Goal: Task Accomplishment & Management: Manage account settings

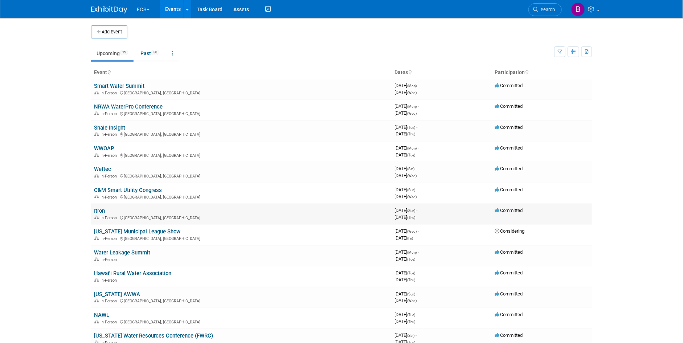
click at [102, 210] on link "Itron" at bounding box center [99, 211] width 11 height 7
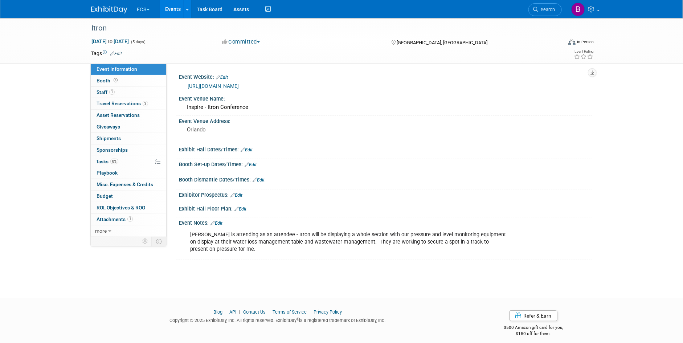
click at [225, 77] on link "Edit" at bounding box center [222, 77] width 12 height 5
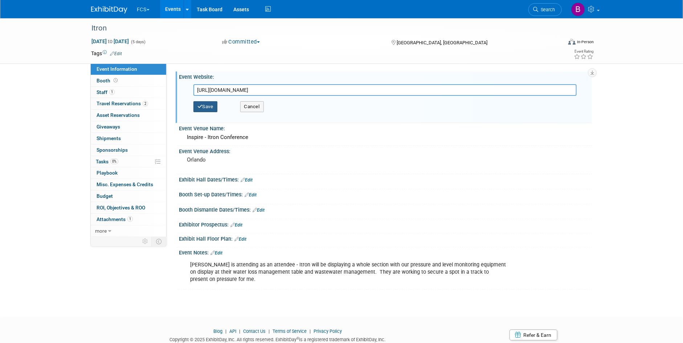
click at [201, 103] on button "Save" at bounding box center [205, 106] width 24 height 11
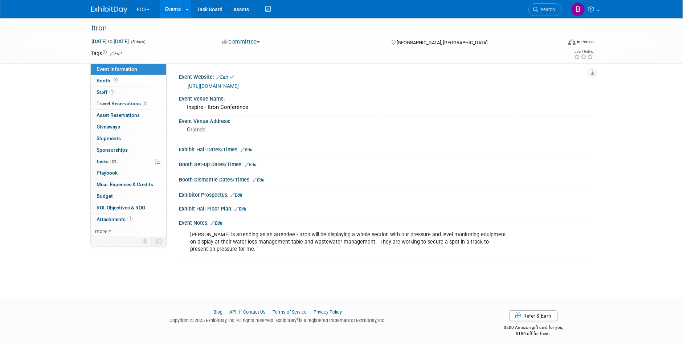
click at [221, 226] on link "Edit" at bounding box center [216, 223] width 12 height 5
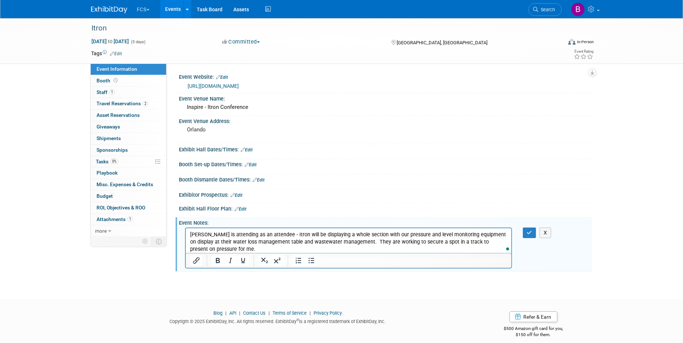
click at [204, 248] on p "Kevin is attending as an attendee - Itron will be displaying a whole section wi…" at bounding box center [348, 242] width 317 height 22
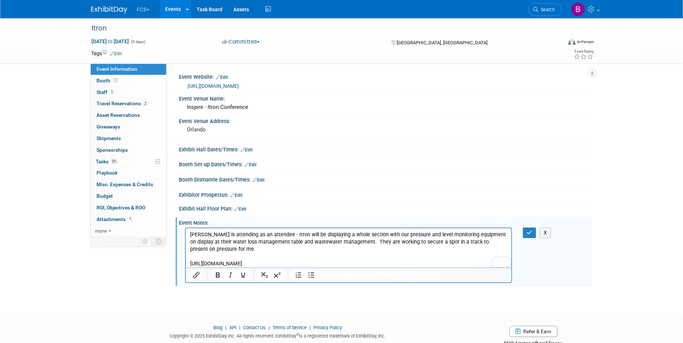
click at [189, 257] on body "Kevin is attending as an attendee - Itron will be displaying a whole section wi…" at bounding box center [348, 249] width 318 height 36
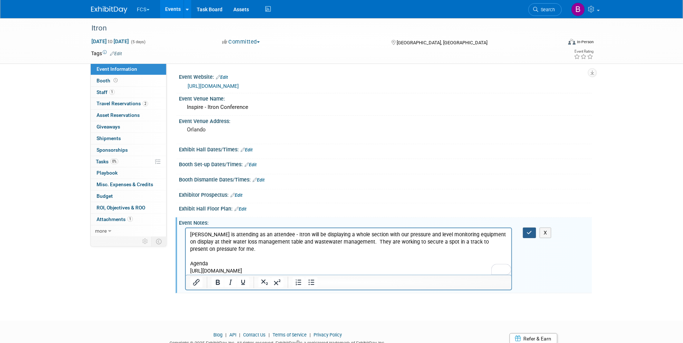
click at [530, 235] on icon "button" at bounding box center [529, 232] width 5 height 5
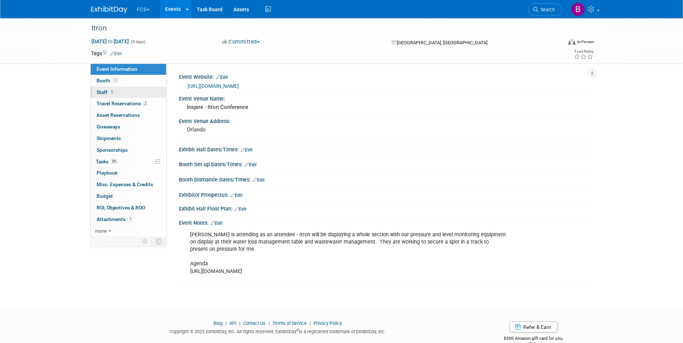
click at [100, 92] on span "Staff 1" at bounding box center [105, 92] width 18 height 6
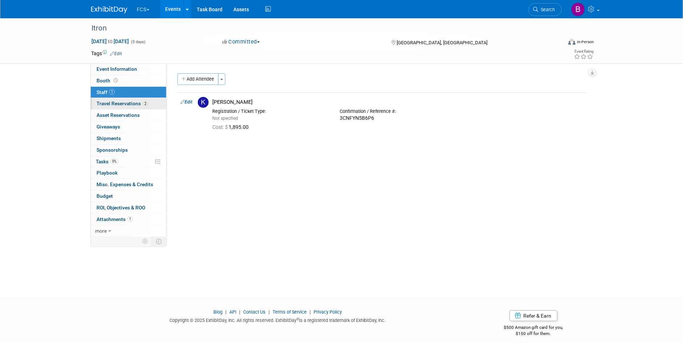
click at [137, 102] on span "Travel Reservations 2" at bounding box center [122, 103] width 52 height 6
